Goal: Information Seeking & Learning: Learn about a topic

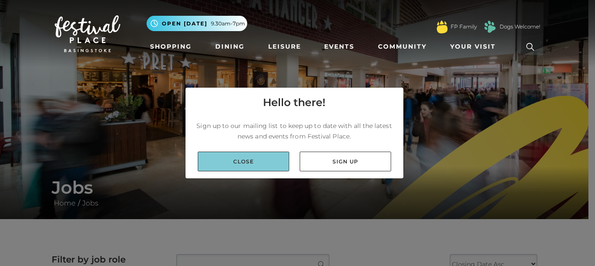
click at [253, 161] on link "Close" at bounding box center [243, 161] width 91 height 20
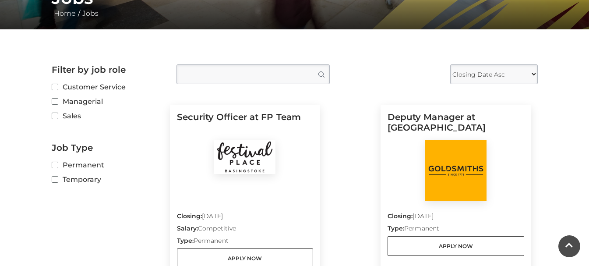
scroll to position [200, 0]
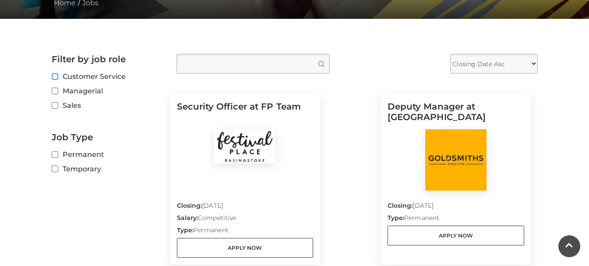
click at [53, 75] on input "Customer Service" at bounding box center [55, 77] width 6 height 6
checkbox input "true"
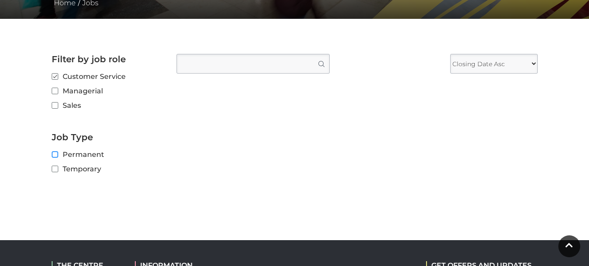
click at [55, 153] on input "Permanent" at bounding box center [55, 155] width 6 height 6
checkbox input "true"
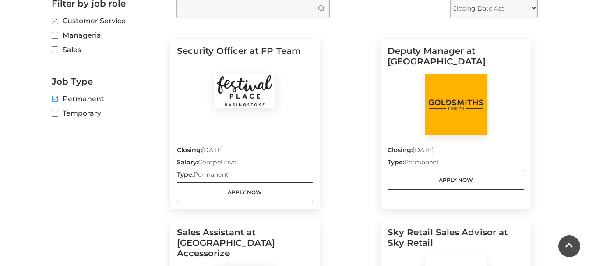
scroll to position [269, 0]
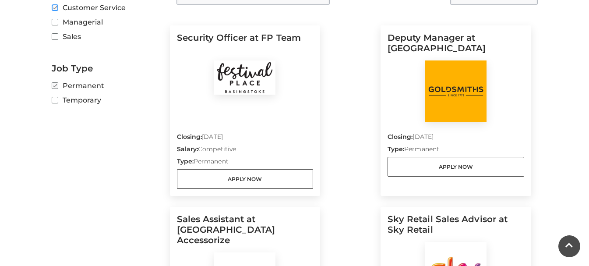
click at [55, 6] on input "Customer Service" at bounding box center [55, 8] width 6 height 6
checkbox input "false"
click at [54, 86] on input "Permanent" at bounding box center [55, 86] width 6 height 6
checkbox input "false"
click at [54, 100] on input "Temporary" at bounding box center [55, 101] width 6 height 6
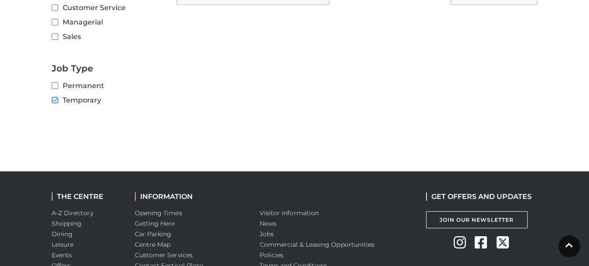
click at [54, 99] on input "Temporary" at bounding box center [55, 101] width 6 height 6
checkbox input "false"
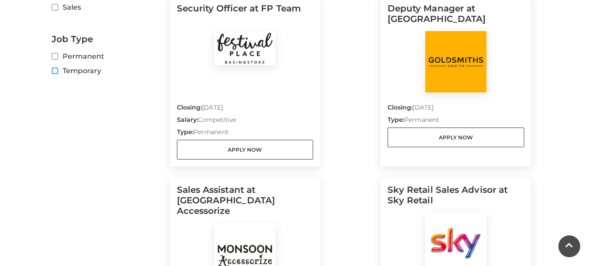
scroll to position [299, 0]
